Goal: Information Seeking & Learning: Learn about a topic

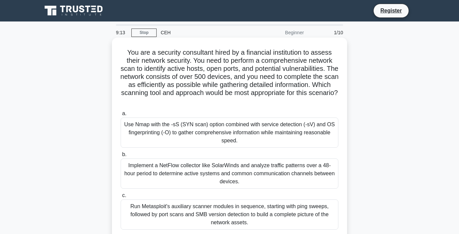
click at [188, 139] on div "Use Nmap with the -sS (SYN scan) option combined with service detection (-sV) a…" at bounding box center [230, 133] width 218 height 30
click at [121, 116] on input "a. Use Nmap with the -sS (SYN scan) option combined with service detection (-sV…" at bounding box center [121, 114] width 0 height 4
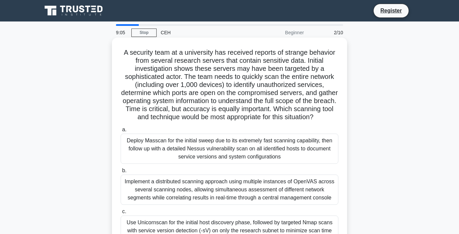
click at [176, 143] on div "Deploy Masscan for the initial sweep due to its extremely fast scanning capabil…" at bounding box center [230, 149] width 218 height 30
click at [121, 132] on input "a. Deploy Masscan for the initial sweep due to its extremely fast scanning capa…" at bounding box center [121, 130] width 0 height 4
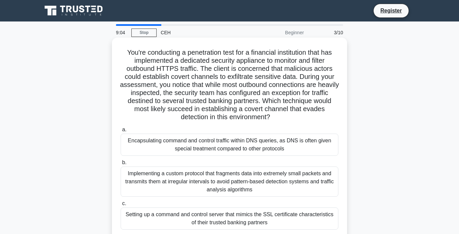
click at [174, 146] on div "Encapsulating command and control traffic within DNS queries, as DNS is often g…" at bounding box center [230, 145] width 218 height 22
click at [121, 132] on input "a. Encapsulating command and control traffic within DNS queries, as DNS is ofte…" at bounding box center [121, 130] width 0 height 4
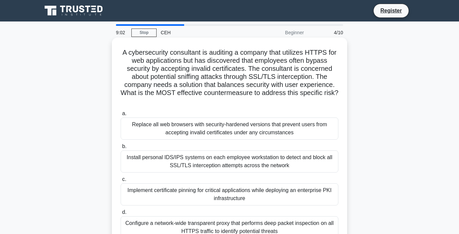
click at [172, 123] on div "Replace all web browsers with security-hardened versions that prevent users fro…" at bounding box center [230, 129] width 218 height 22
click at [121, 116] on input "a. Replace all web browsers with security-hardened versions that prevent users …" at bounding box center [121, 114] width 0 height 4
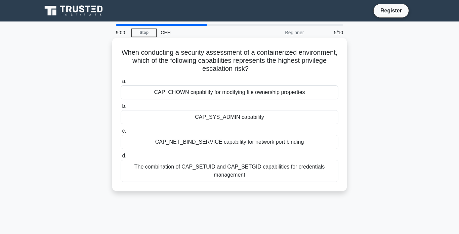
click at [173, 120] on div "CAP_SYS_ADMIN capability" at bounding box center [230, 117] width 218 height 14
click at [121, 108] on input "b. CAP_SYS_ADMIN capability" at bounding box center [121, 106] width 0 height 4
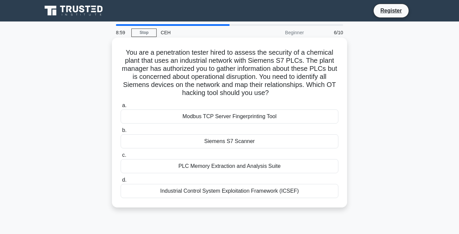
click at [176, 113] on div "Modbus TCP Server Fingerprinting Tool" at bounding box center [230, 117] width 218 height 14
click at [121, 108] on input "a. Modbus TCP Server Fingerprinting Tool" at bounding box center [121, 105] width 0 height 4
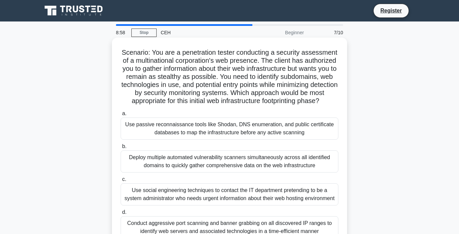
click at [176, 124] on div "Use passive reconnaissance tools like Shodan, DNS enumeration, and public certi…" at bounding box center [230, 129] width 218 height 22
click at [121, 116] on input "a. Use passive reconnaissance tools like Shodan, DNS enumeration, and public ce…" at bounding box center [121, 114] width 0 height 4
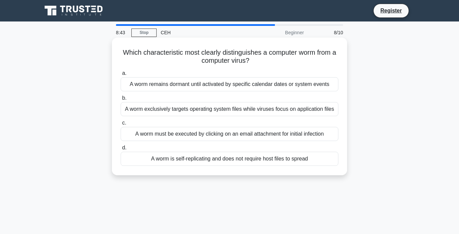
click at [191, 135] on div "A worm must be executed by clicking on an email attachment for initial infection" at bounding box center [230, 134] width 218 height 14
click at [121, 125] on input "c. A worm must be executed by clicking on an email attachment for initial infec…" at bounding box center [121, 123] width 0 height 4
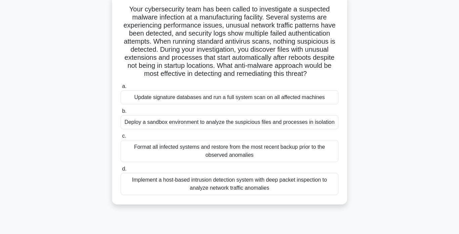
scroll to position [45, 0]
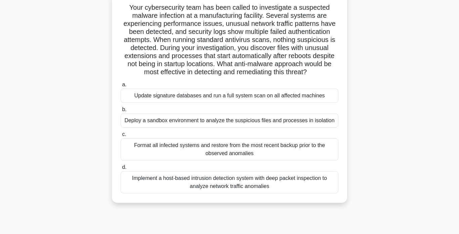
click at [185, 149] on div "Format all infected systems and restore from the most recent backup prior to th…" at bounding box center [230, 149] width 218 height 22
click at [121, 137] on input "c. Format all infected systems and restore from the most recent backup prior to…" at bounding box center [121, 134] width 0 height 4
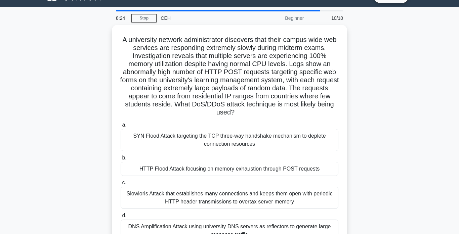
scroll to position [0, 0]
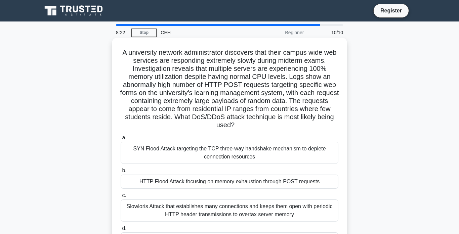
click at [187, 183] on div "HTTP Flood Attack focusing on memory exhaustion through POST requests" at bounding box center [230, 182] width 218 height 14
click at [121, 173] on input "b. HTTP Flood Attack focusing on memory exhaustion through POST requests" at bounding box center [121, 171] width 0 height 4
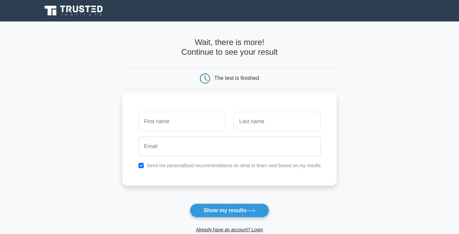
click at [196, 124] on input "text" at bounding box center [181, 121] width 87 height 19
type input "haman"
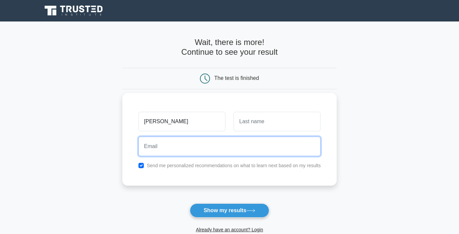
click at [194, 144] on input "email" at bounding box center [229, 146] width 182 height 19
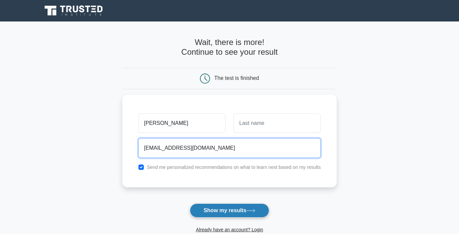
type input "evil27612@gmail.com"
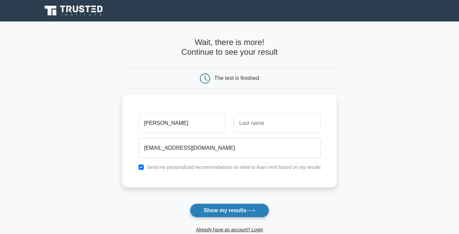
click at [207, 212] on button "Show my results" at bounding box center [229, 211] width 79 height 14
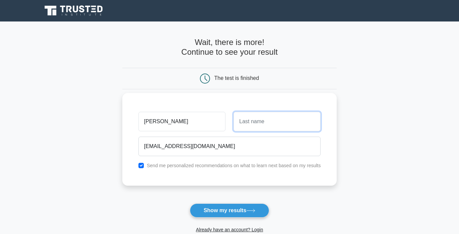
click at [270, 124] on input "text" at bounding box center [276, 121] width 87 height 19
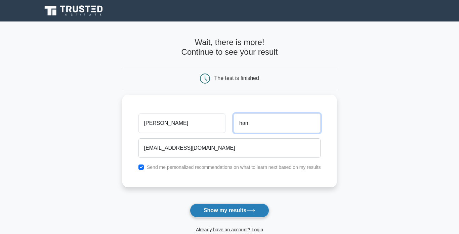
type input "han"
click at [253, 212] on icon at bounding box center [250, 211] width 9 height 4
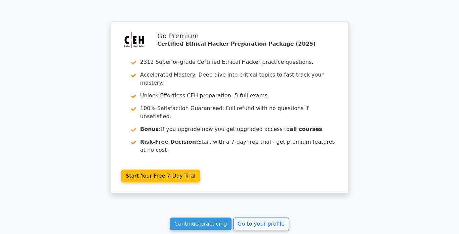
scroll to position [1268, 0]
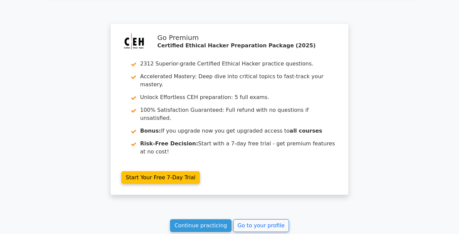
click at [209, 219] on link "Continue practicing" at bounding box center [200, 225] width 61 height 13
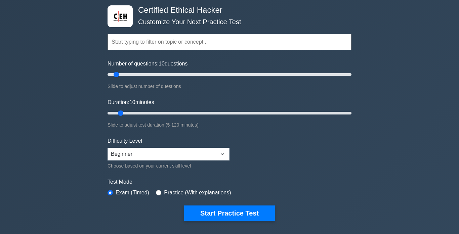
scroll to position [32, 0]
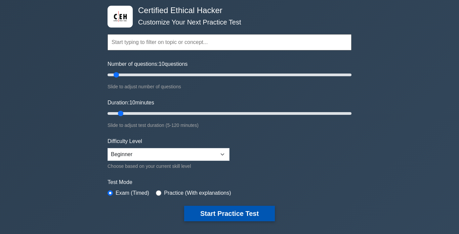
click at [219, 215] on button "Start Practice Test" at bounding box center [229, 213] width 91 height 15
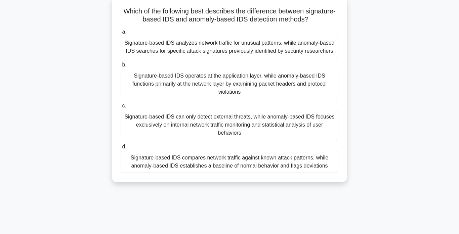
scroll to position [43, 0]
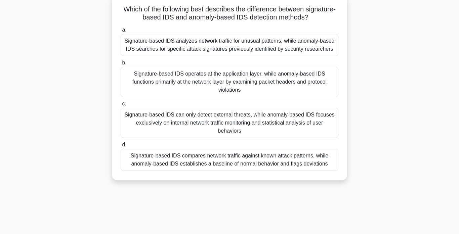
click at [236, 162] on div "Signature-based IDS compares network traffic against known attack patterns, whi…" at bounding box center [230, 160] width 218 height 22
click at [121, 147] on input "d. Signature-based IDS compares network traffic against known attack patterns, …" at bounding box center [121, 145] width 0 height 4
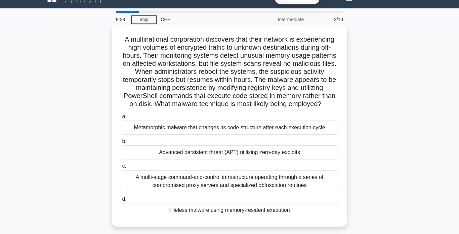
scroll to position [0, 0]
